Goal: Information Seeking & Learning: Learn about a topic

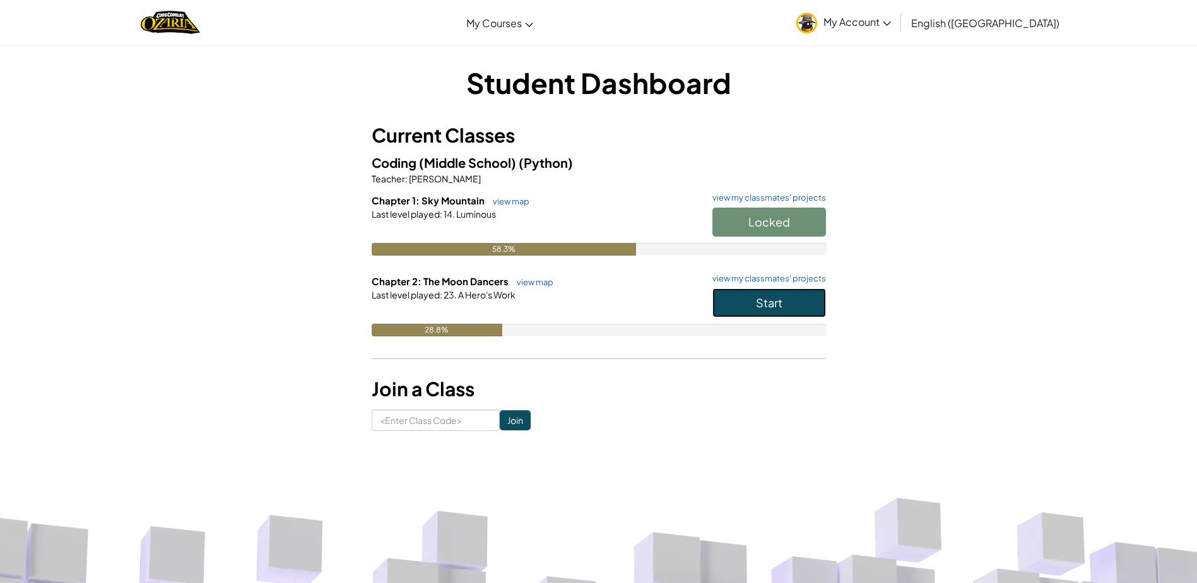
click at [797, 296] on button "Start" at bounding box center [769, 302] width 114 height 29
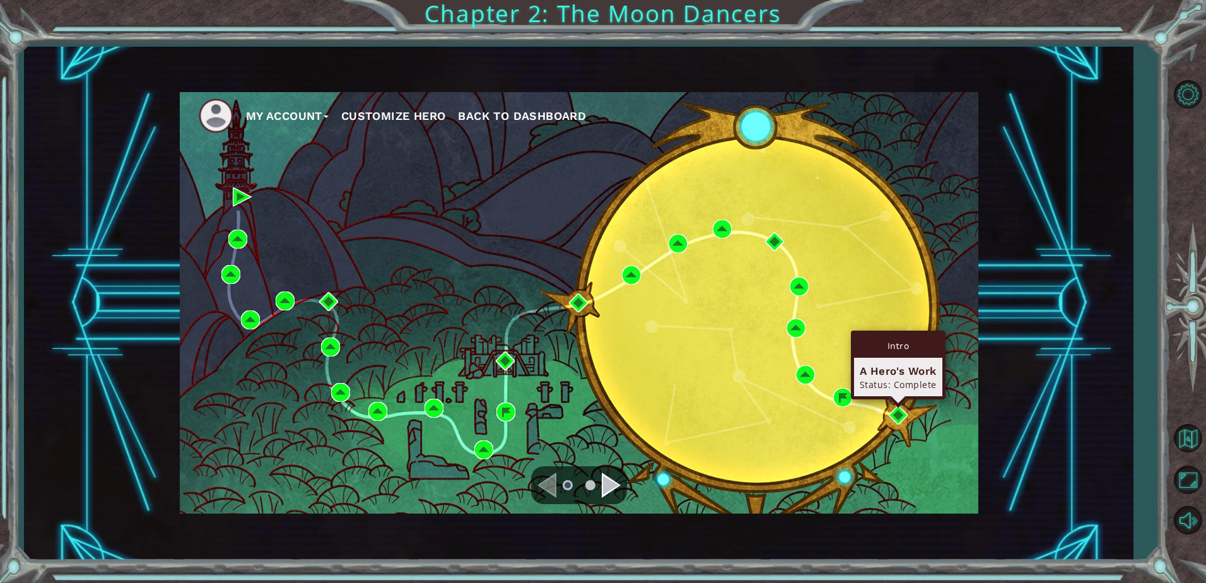
click at [900, 399] on div "Intro A Hero's Work Status: Complete" at bounding box center [898, 365] width 95 height 69
click at [608, 477] on div "Navigate to the next page" at bounding box center [611, 485] width 19 height 25
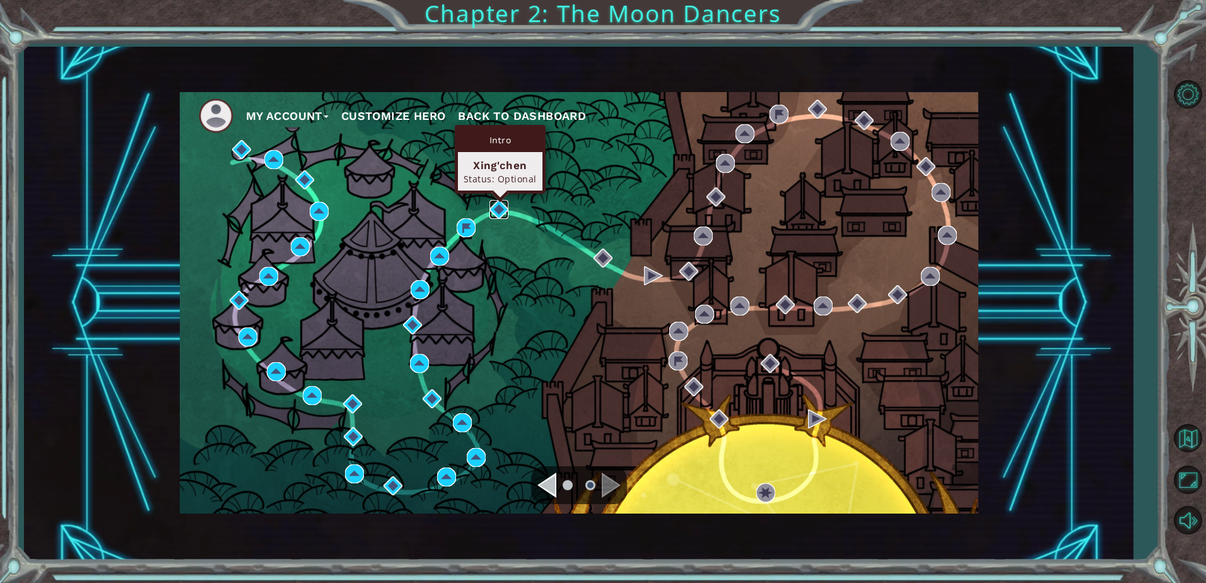
click at [507, 210] on img at bounding box center [499, 209] width 19 height 19
